Goal: Task Accomplishment & Management: Use online tool/utility

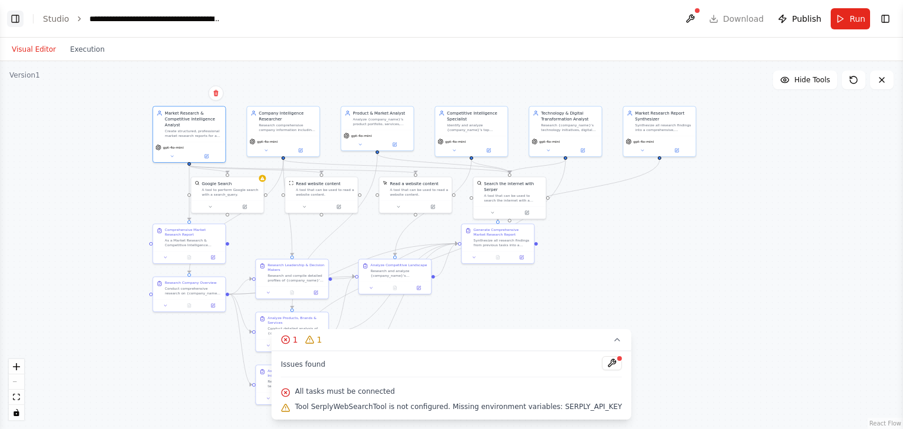
click at [12, 26] on button "Toggle Left Sidebar" at bounding box center [15, 19] width 16 height 16
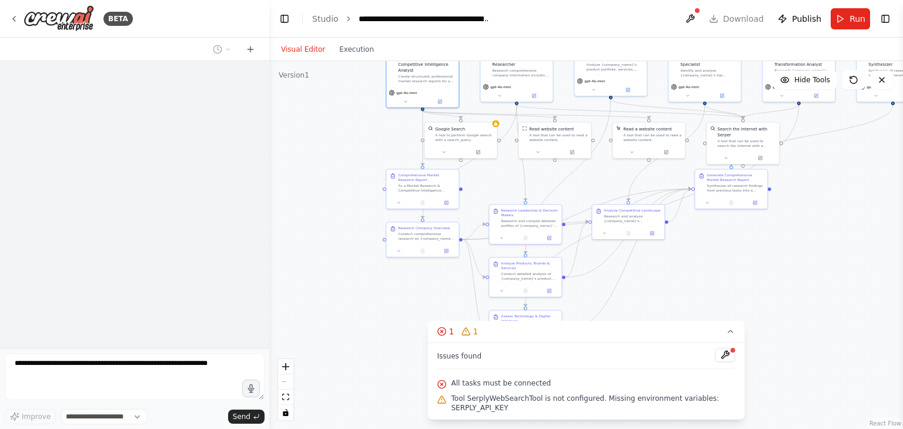
drag, startPoint x: 396, startPoint y: 196, endPoint x: 360, endPoint y: 141, distance: 65.4
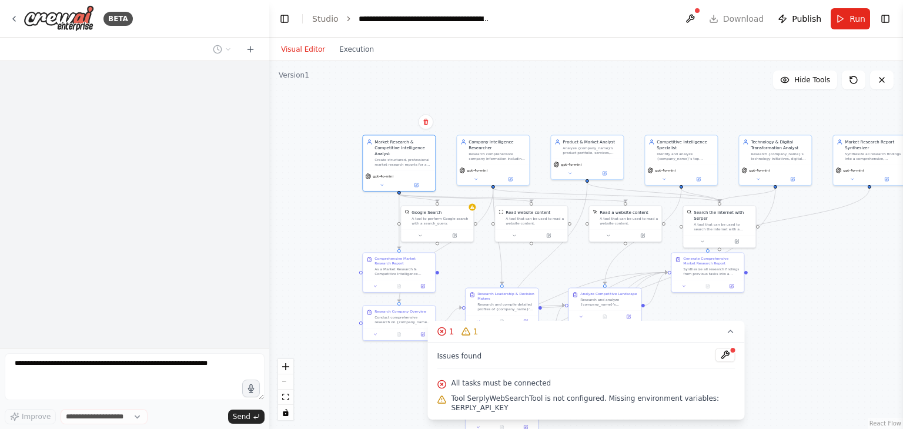
drag, startPoint x: 343, startPoint y: 166, endPoint x: 320, endPoint y: 249, distance: 86.8
click at [414, 184] on icon at bounding box center [416, 184] width 5 height 5
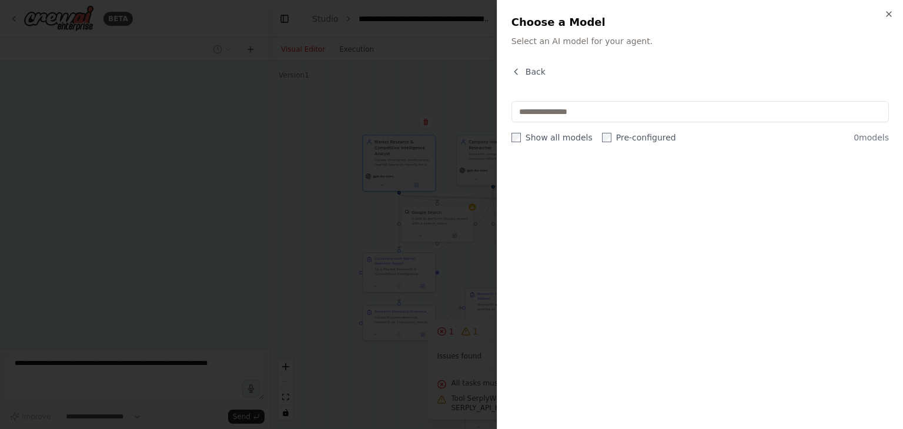
click at [899, 10] on div "Close Choose a Model Select an AI model for your agent. Back Show all models Pr…" at bounding box center [700, 214] width 406 height 429
click at [891, 12] on icon "button" at bounding box center [889, 14] width 5 height 5
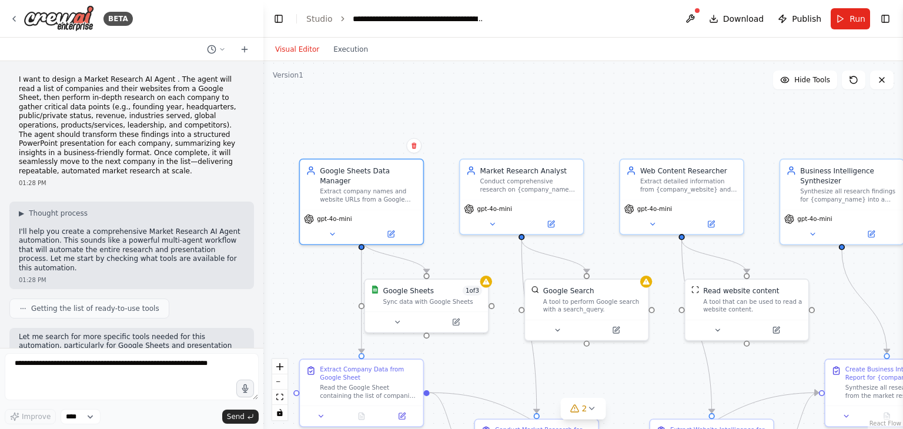
scroll to position [892, 0]
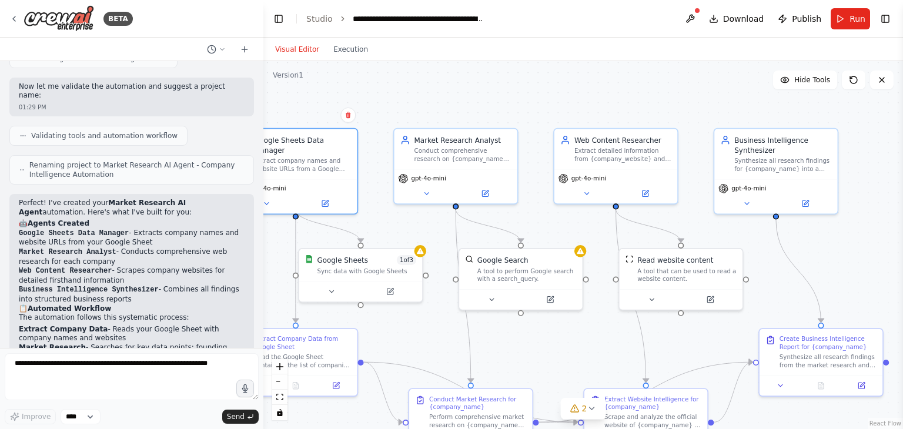
drag, startPoint x: 729, startPoint y: 137, endPoint x: 663, endPoint y: 106, distance: 72.6
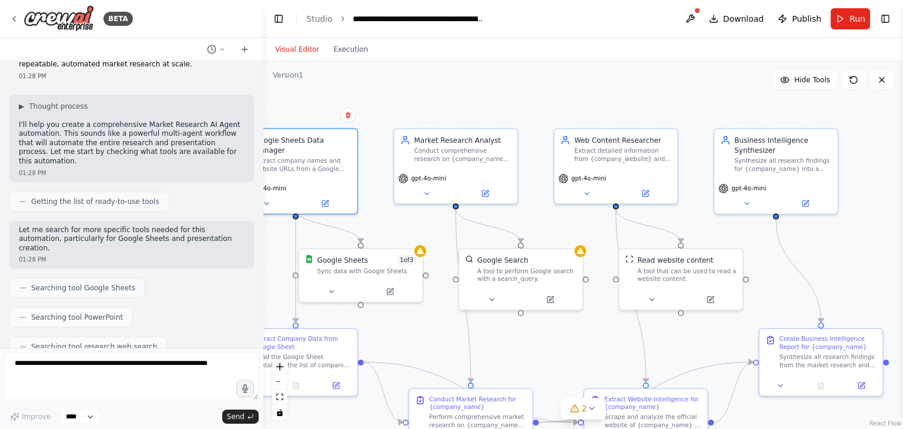
scroll to position [0, 0]
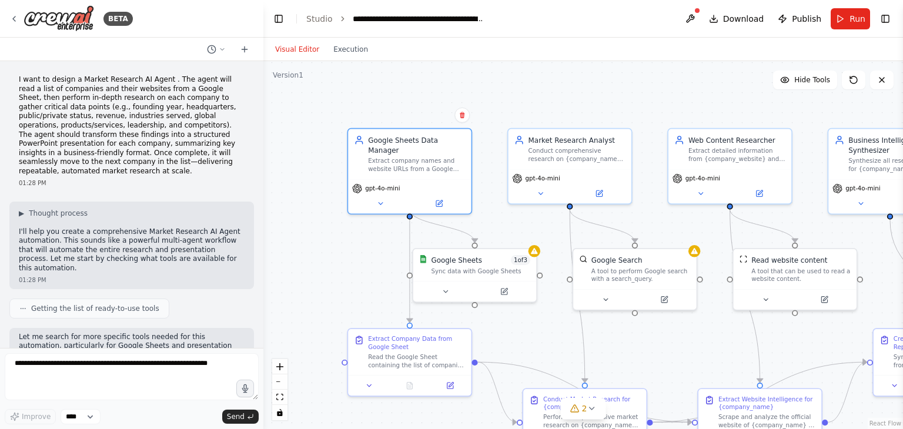
drag, startPoint x: 525, startPoint y: 105, endPoint x: 637, endPoint y: 106, distance: 112.3
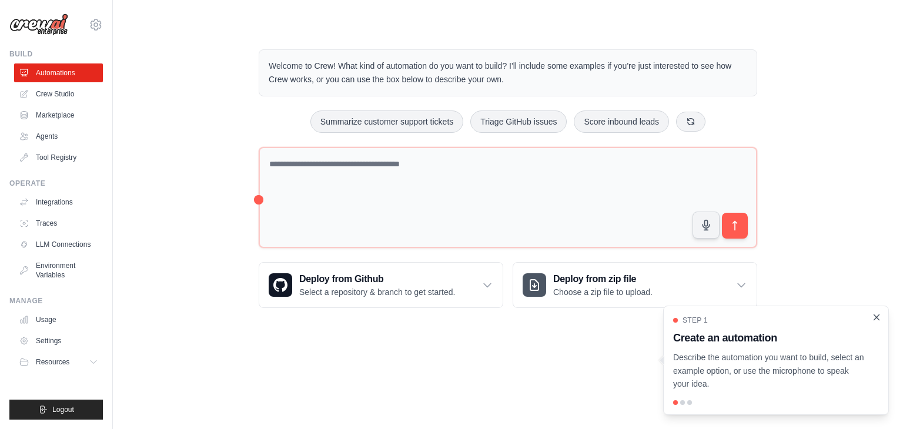
click at [876, 317] on icon "Close walkthrough" at bounding box center [876, 317] width 5 height 5
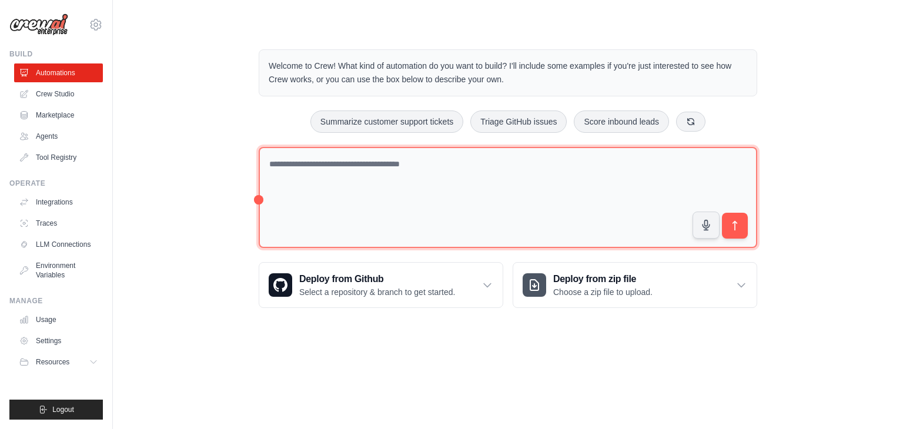
click at [325, 172] on textarea at bounding box center [508, 198] width 499 height 102
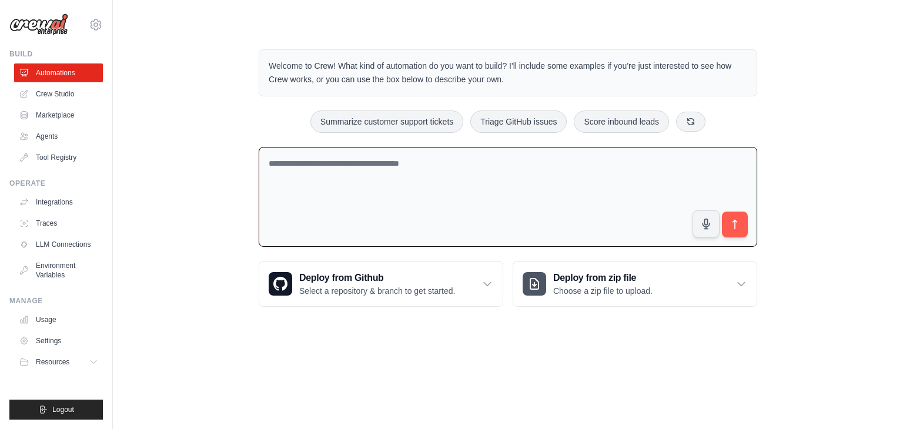
paste textarea "**********"
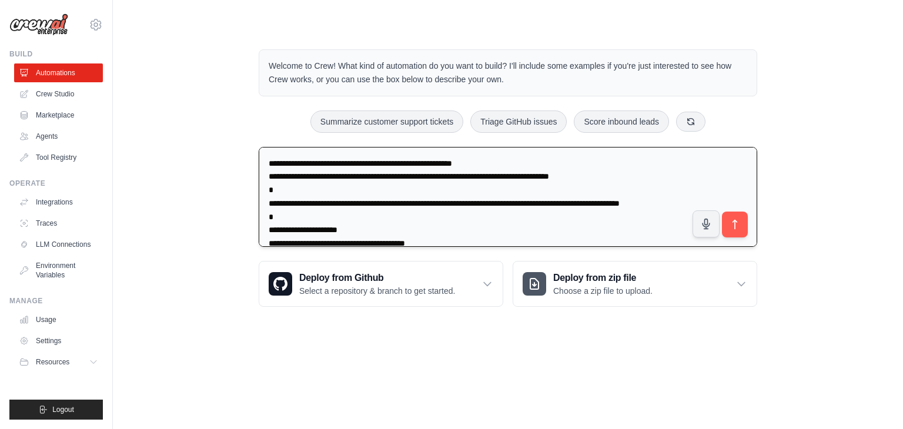
scroll to position [645, 0]
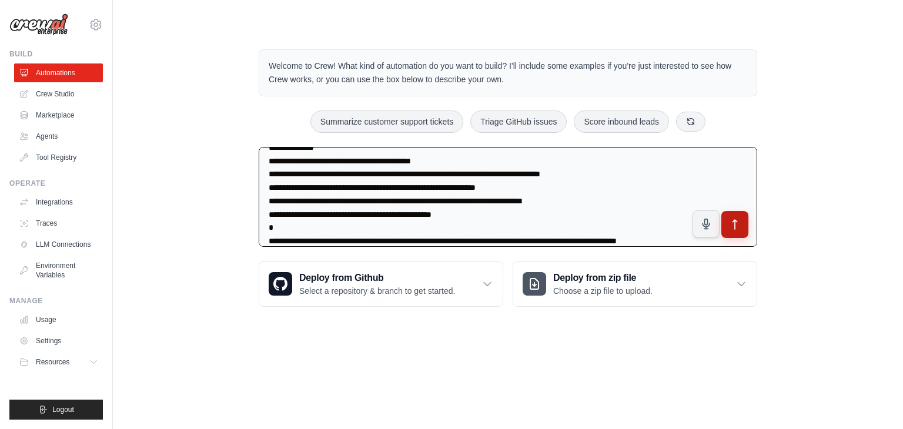
type textarea "**********"
click at [744, 223] on button "submit" at bounding box center [735, 224] width 27 height 27
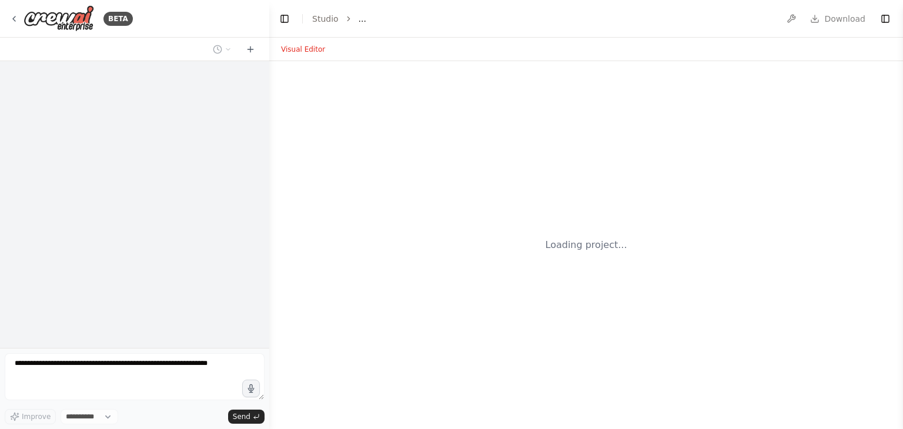
select select "****"
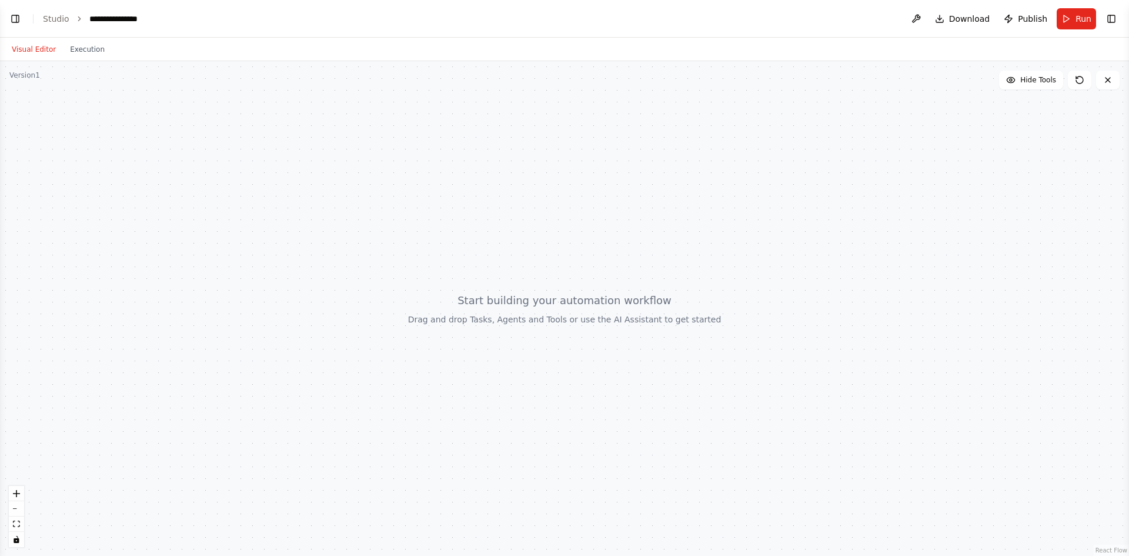
scroll to position [486, 0]
click at [14, 21] on button "Toggle Left Sidebar" at bounding box center [15, 19] width 16 height 16
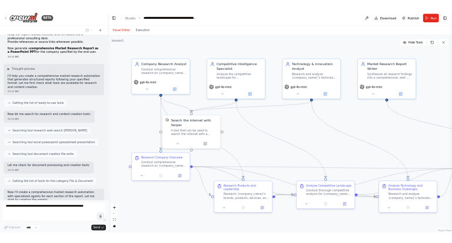
scroll to position [0, 0]
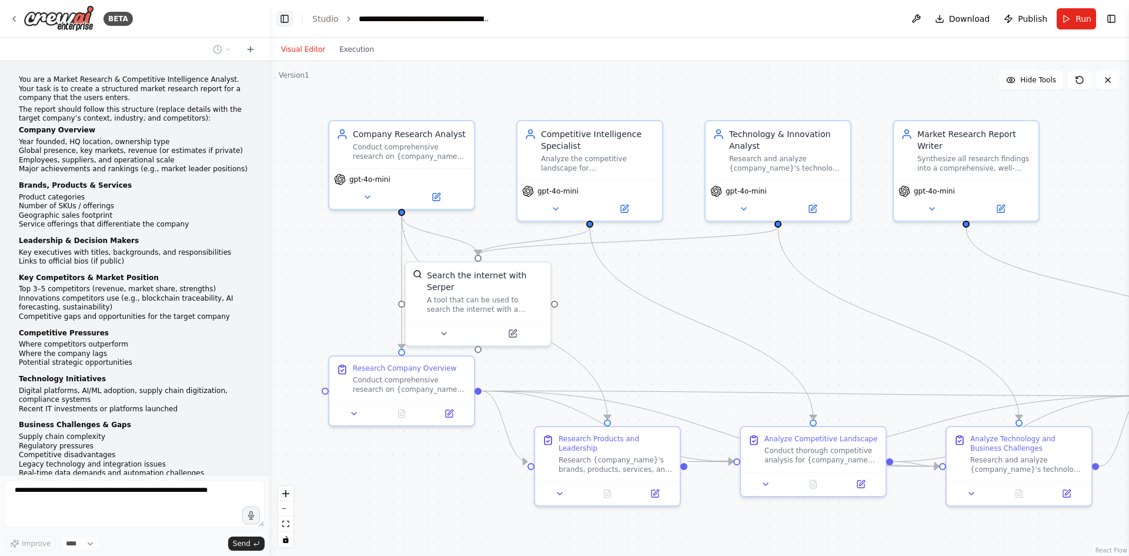
click at [279, 26] on button "Toggle Left Sidebar" at bounding box center [284, 19] width 16 height 16
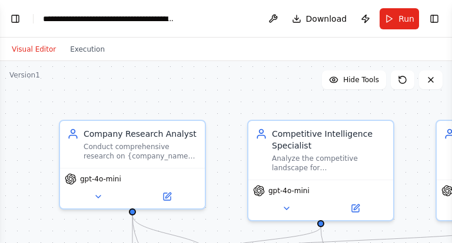
select select "****"
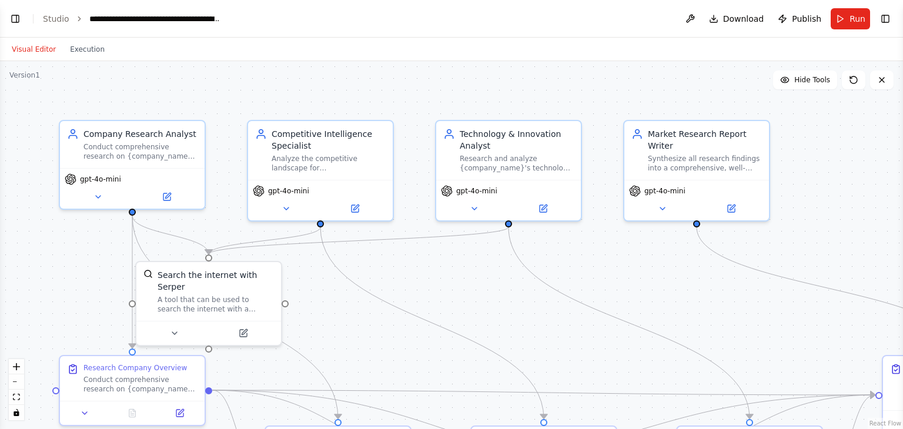
scroll to position [1588, 0]
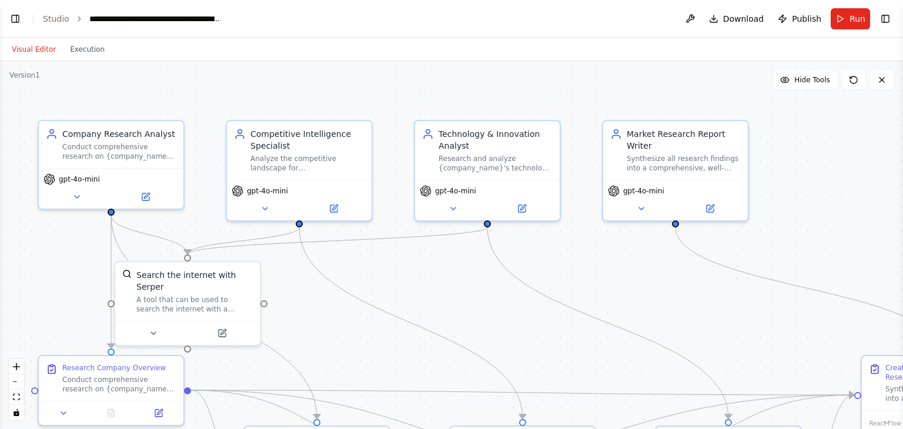
drag, startPoint x: 683, startPoint y: 320, endPoint x: 662, endPoint y: 320, distance: 21.2
click at [530, 209] on button at bounding box center [522, 206] width 66 height 14
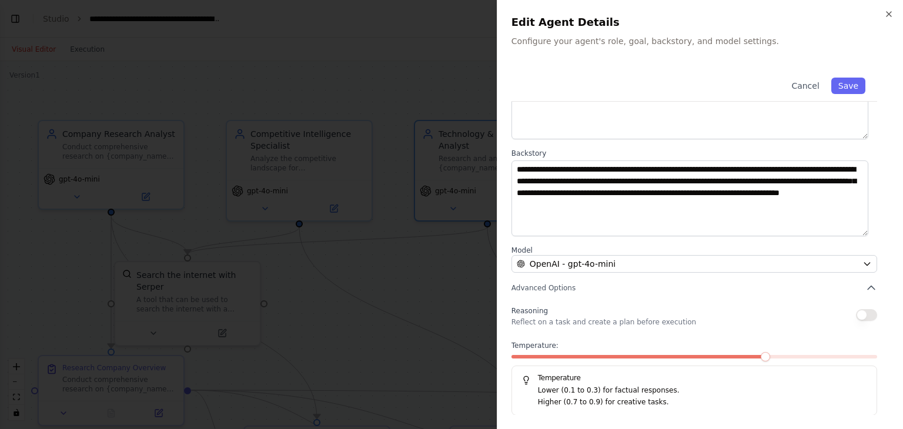
scroll to position [0, 0]
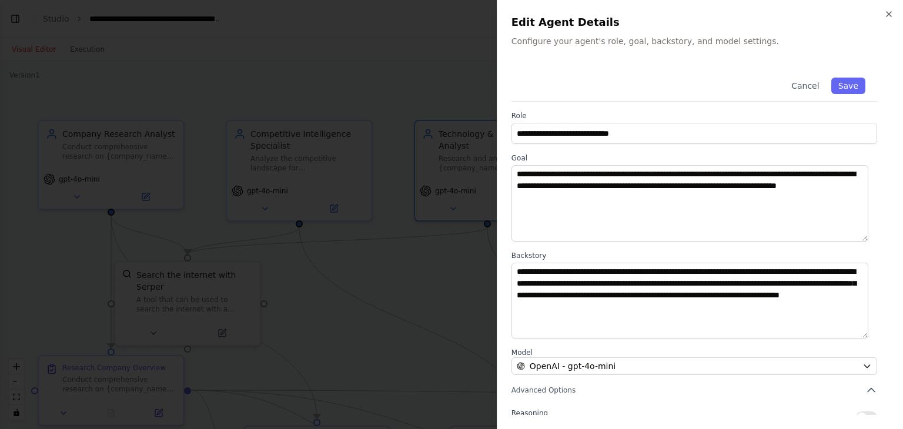
click at [134, 289] on div at bounding box center [451, 214] width 903 height 429
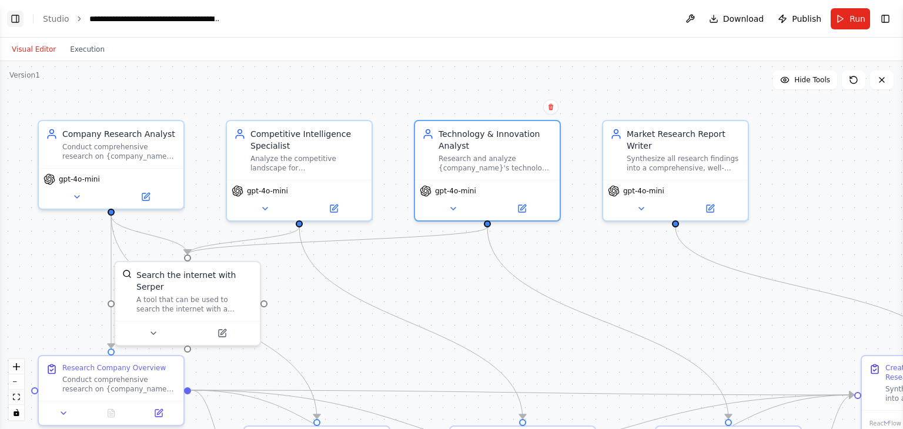
click at [7, 19] on button "Toggle Left Sidebar" at bounding box center [15, 19] width 16 height 16
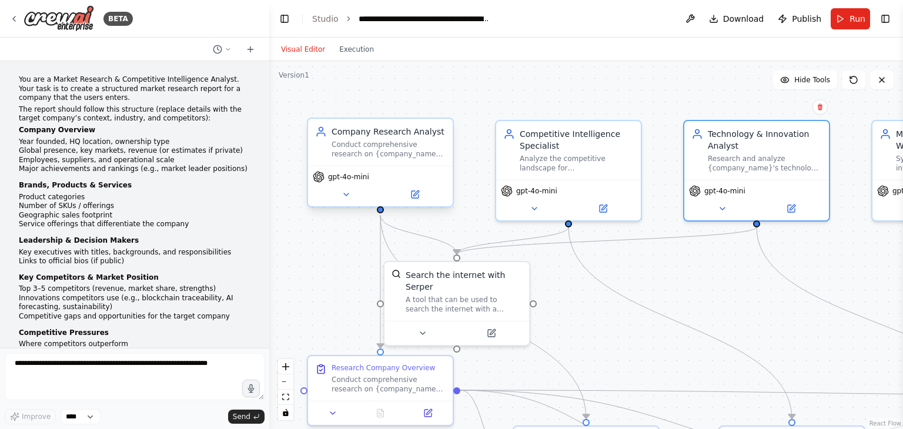
click at [413, 206] on div "Company Research Analyst Conduct comprehensive research on {company_name} to ga…" at bounding box center [380, 163] width 147 height 90
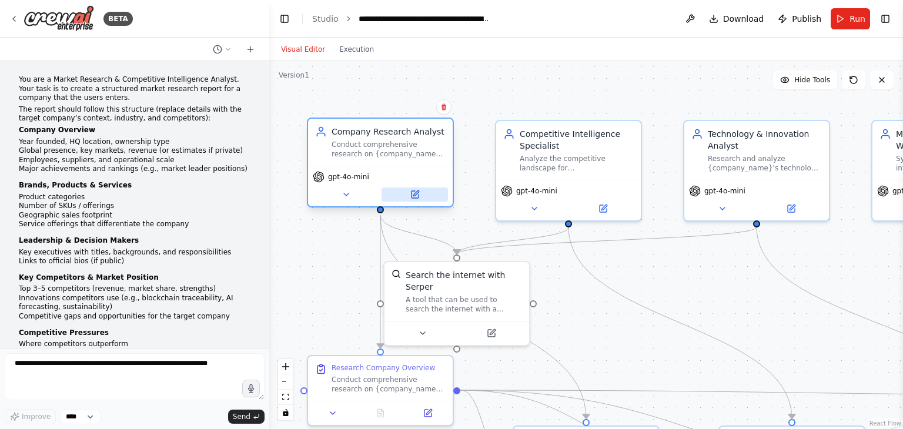
click at [415, 200] on button at bounding box center [415, 195] width 66 height 14
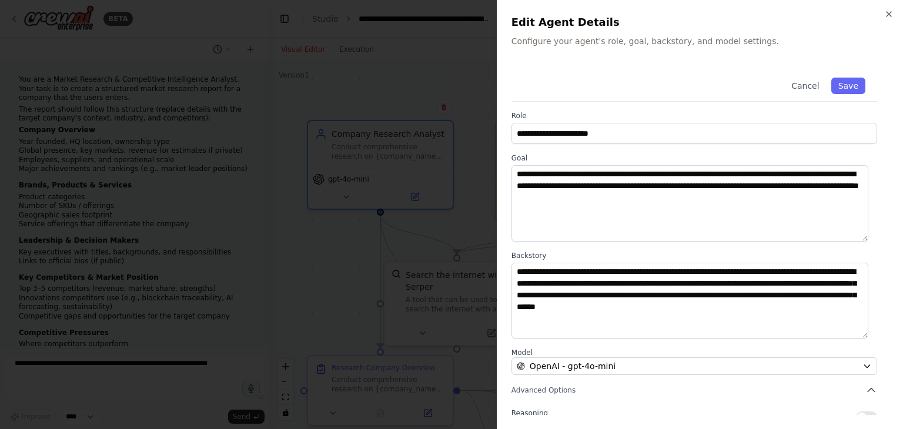
click at [286, 289] on div at bounding box center [451, 214] width 903 height 429
